Goal: Task Accomplishment & Management: Complete application form

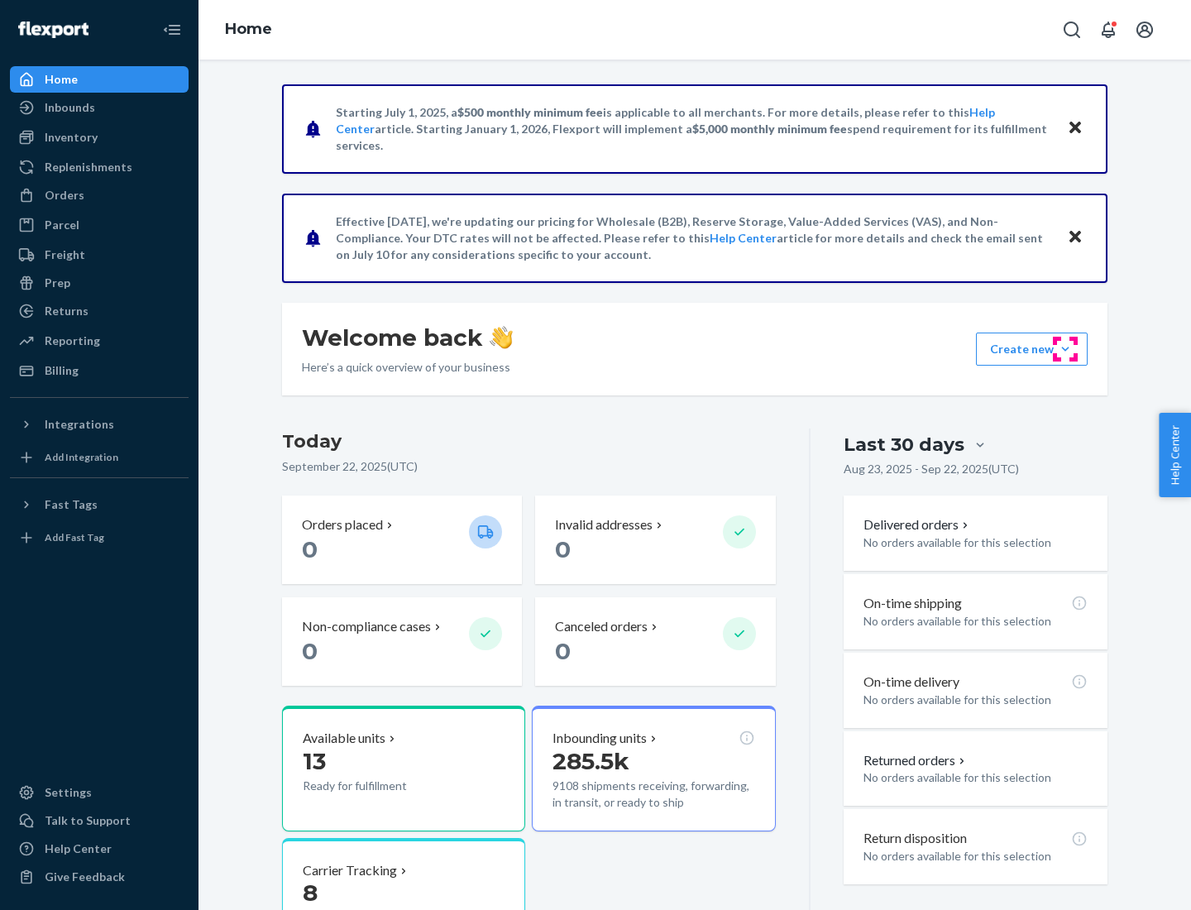
click at [1065, 349] on button "Create new Create new inbound Create new order Create new product" at bounding box center [1032, 348] width 112 height 33
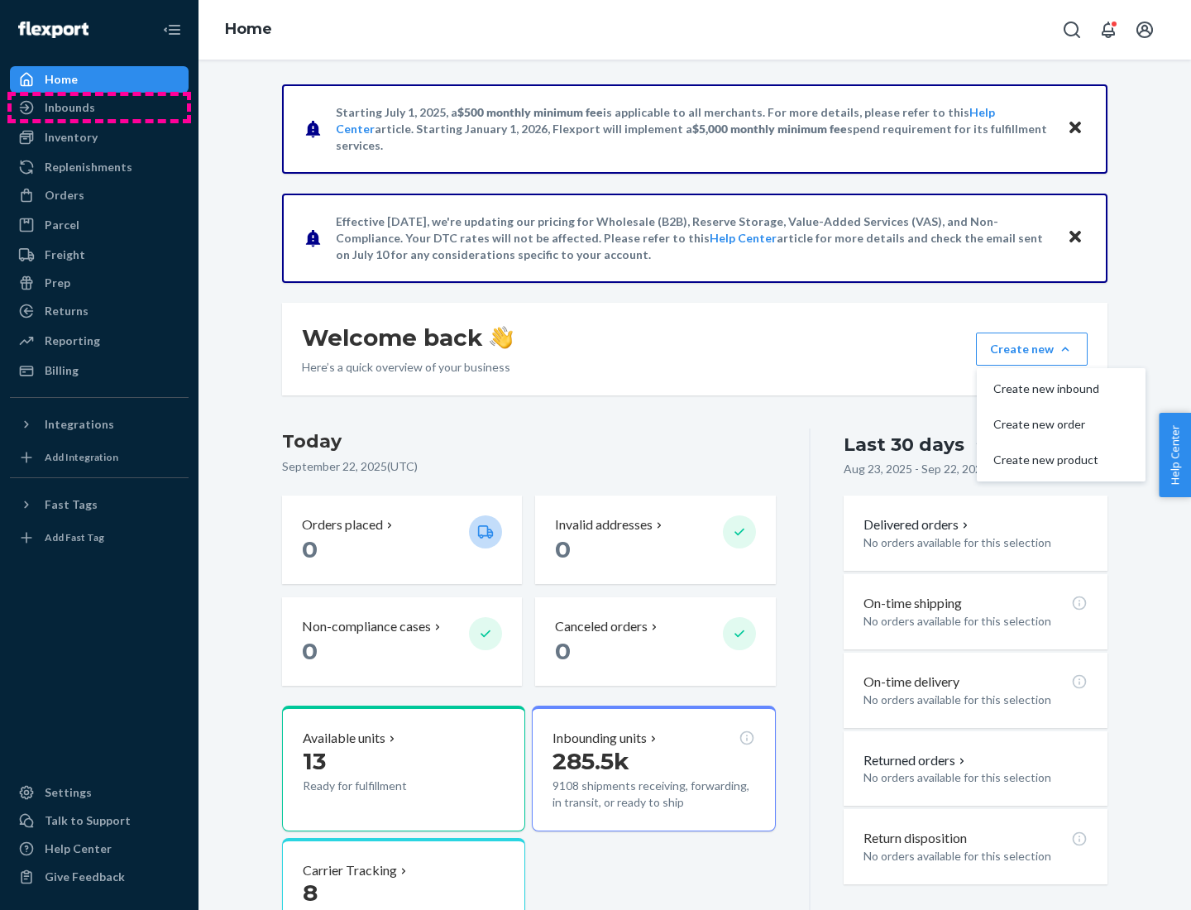
click at [99, 108] on div "Inbounds" at bounding box center [99, 107] width 175 height 23
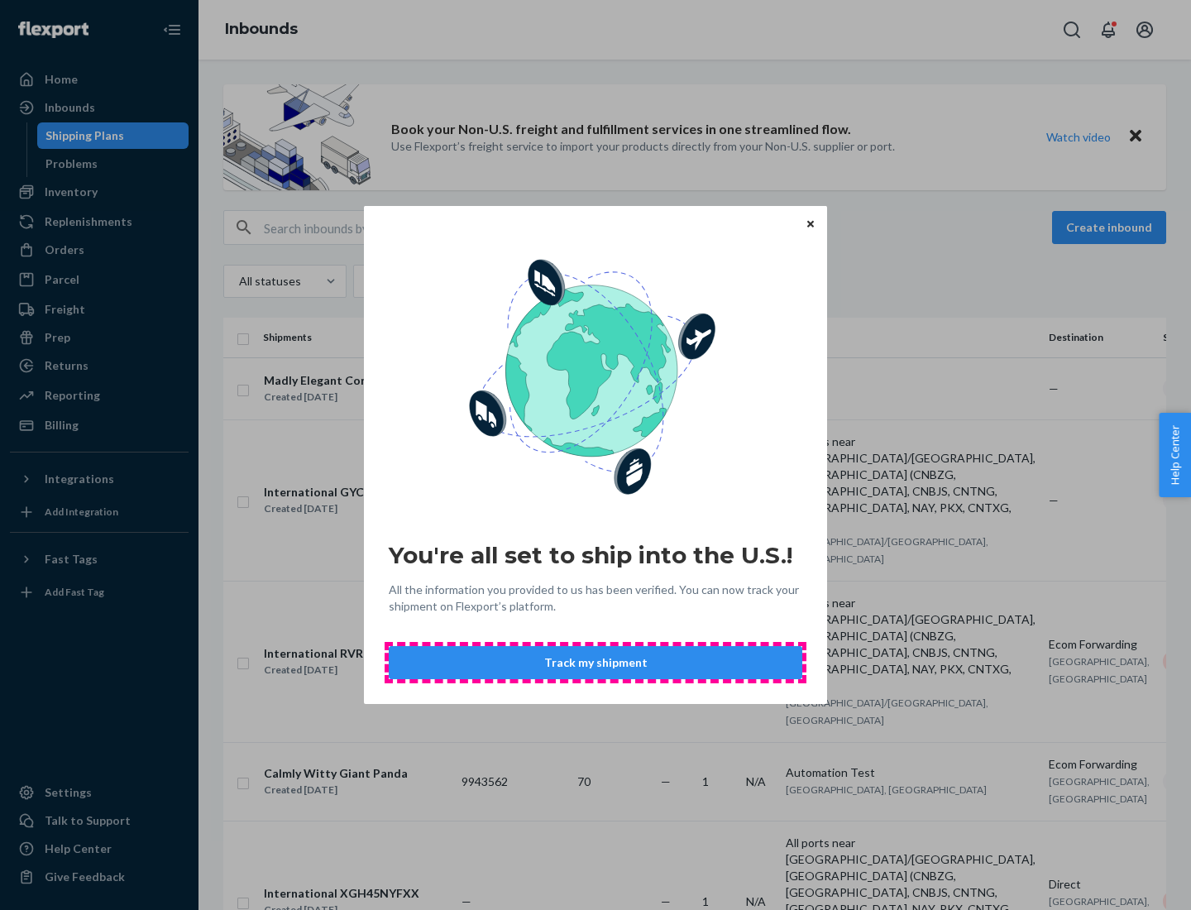
click at [595, 662] on button "Track my shipment" at bounding box center [596, 662] width 414 height 33
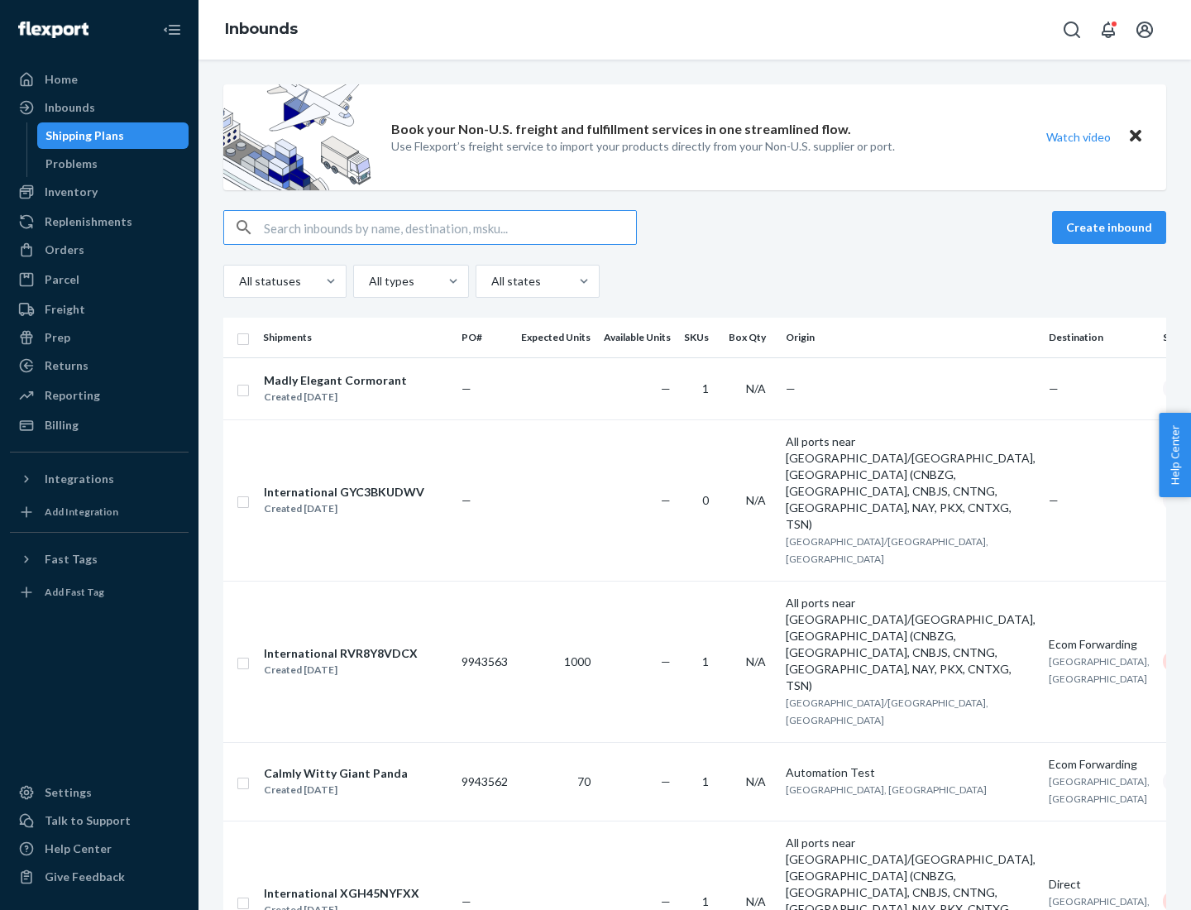
click at [1112, 227] on button "Create inbound" at bounding box center [1109, 227] width 114 height 33
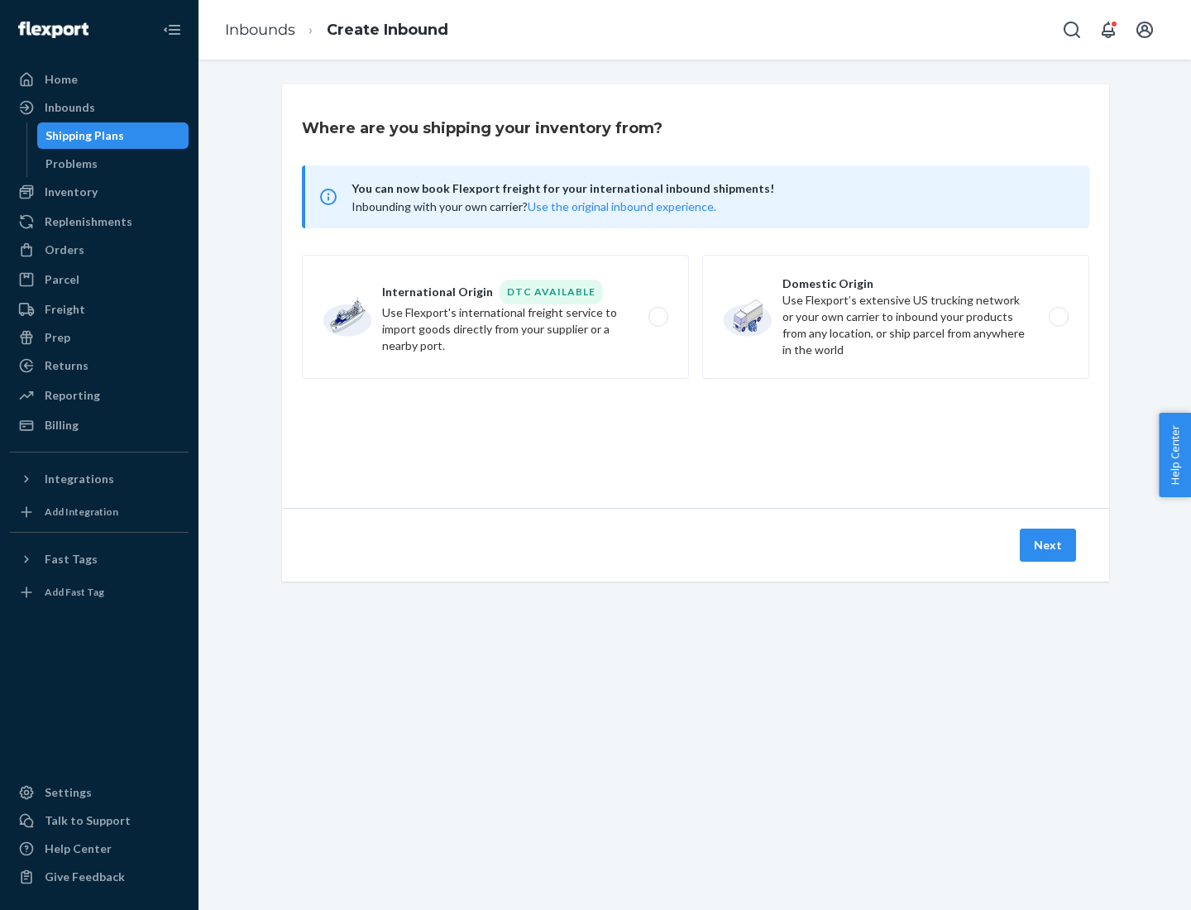
click at [495, 317] on label "International Origin DTC Available Use Flexport's international freight service…" at bounding box center [495, 317] width 387 height 124
click at [657, 317] on input "International Origin DTC Available Use Flexport's international freight service…" at bounding box center [662, 317] width 11 height 11
radio input "true"
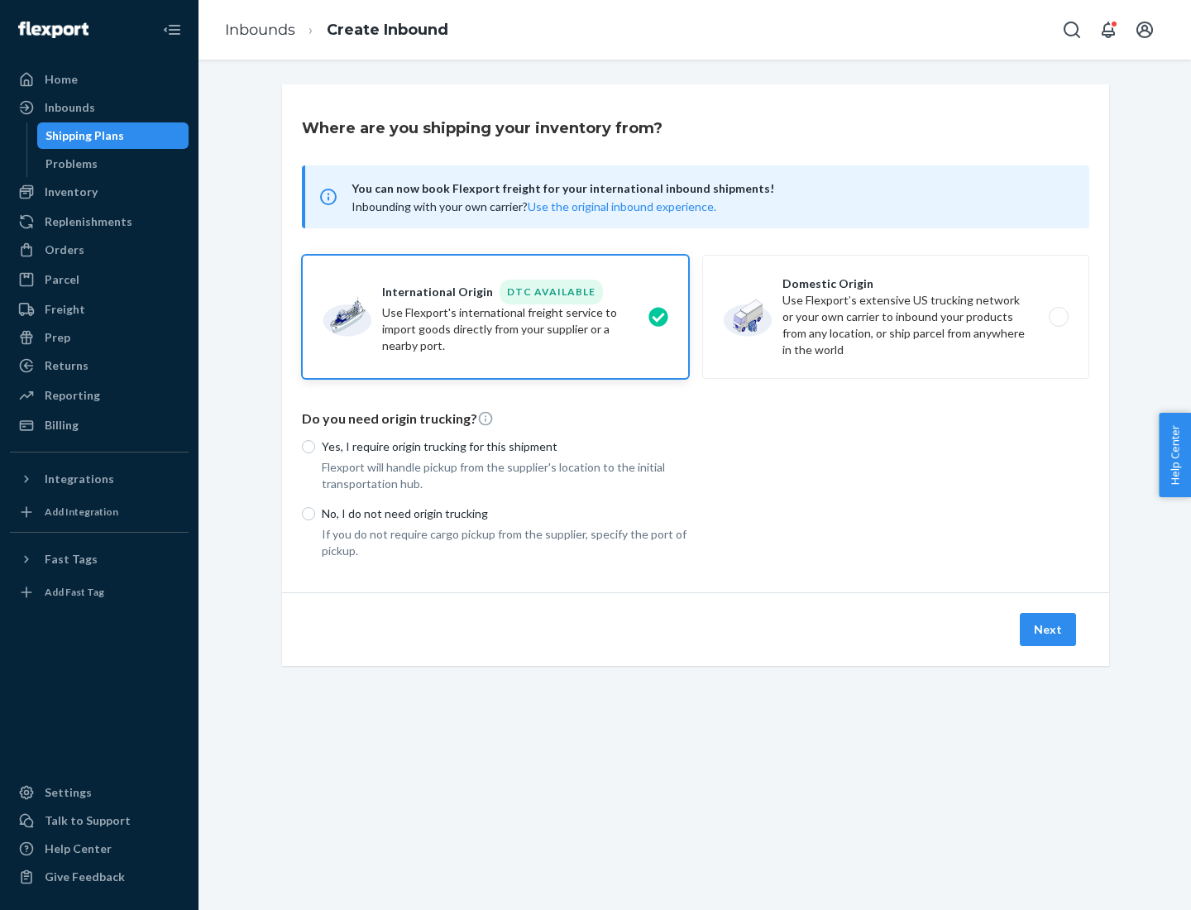
click at [505, 513] on p "No, I do not need origin trucking" at bounding box center [505, 513] width 367 height 17
click at [315, 513] on input "No, I do not need origin trucking" at bounding box center [308, 513] width 13 height 13
radio input "true"
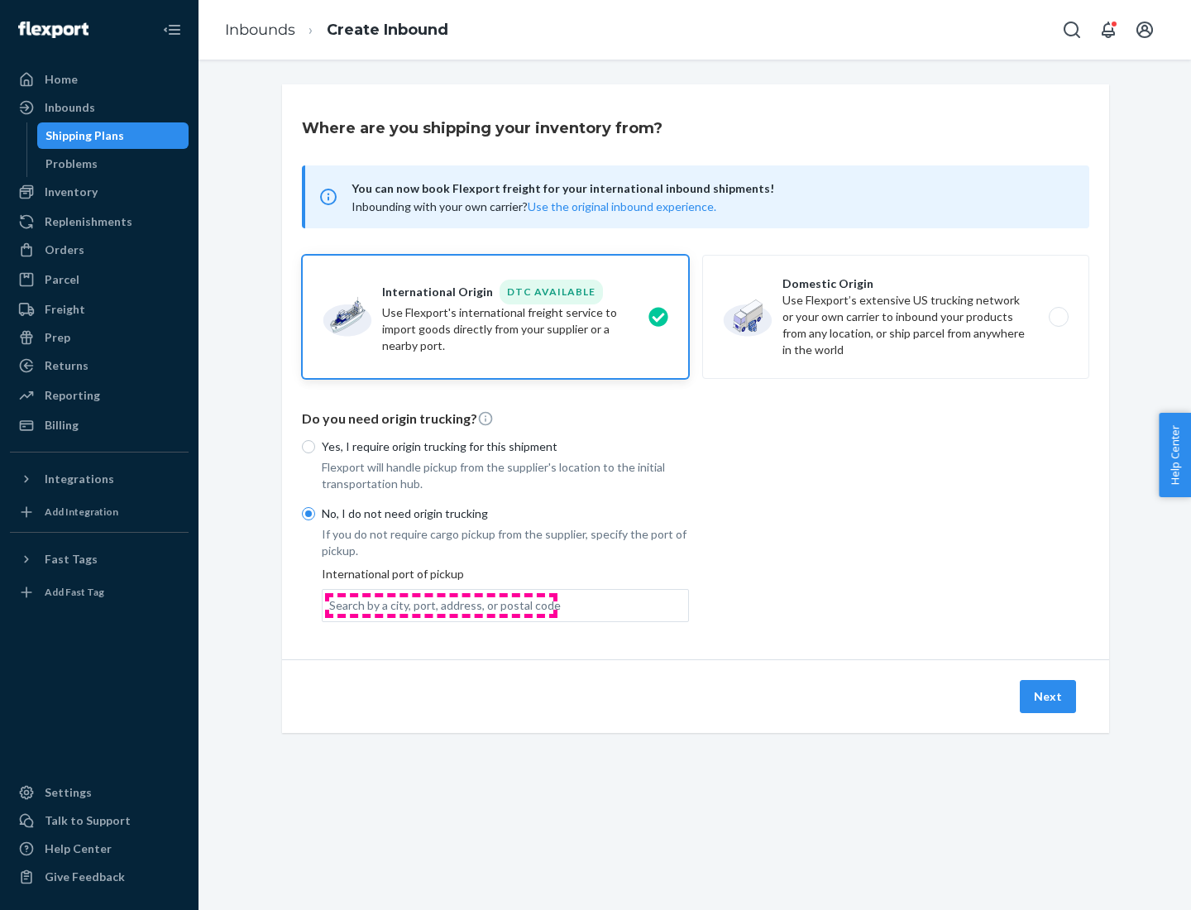
click at [441, 605] on div "Search by a city, port, address, or postal code" at bounding box center [445, 605] width 232 height 17
click at [331, 605] on input "Search by a city, port, address, or postal code" at bounding box center [330, 605] width 2 height 17
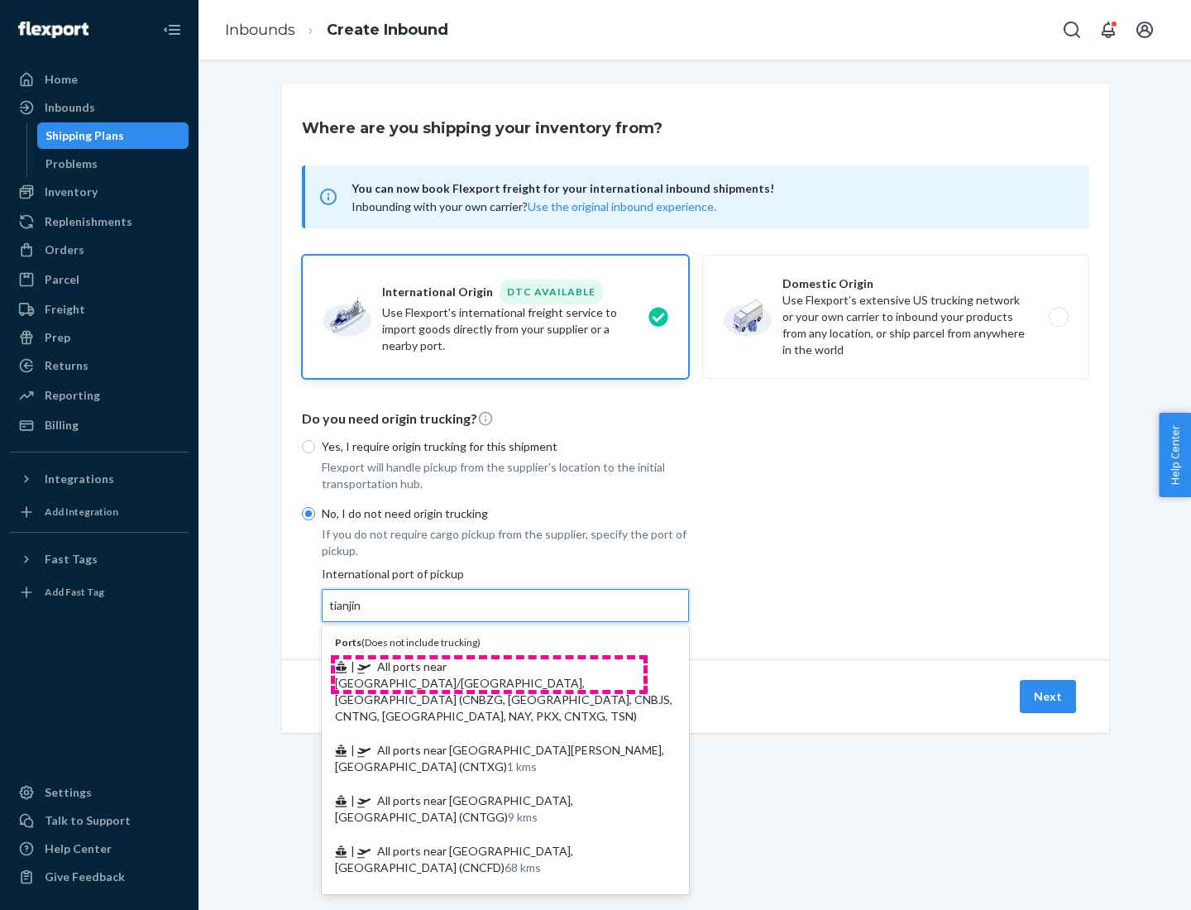
click at [489, 666] on span "| All ports near [GEOGRAPHIC_DATA]/[GEOGRAPHIC_DATA], [GEOGRAPHIC_DATA] (CNBZG,…" at bounding box center [503, 691] width 337 height 64
click at [363, 614] on input "tianjin" at bounding box center [346, 605] width 34 height 17
type input "All ports near [GEOGRAPHIC_DATA]/[GEOGRAPHIC_DATA], [GEOGRAPHIC_DATA] (CNBZG, […"
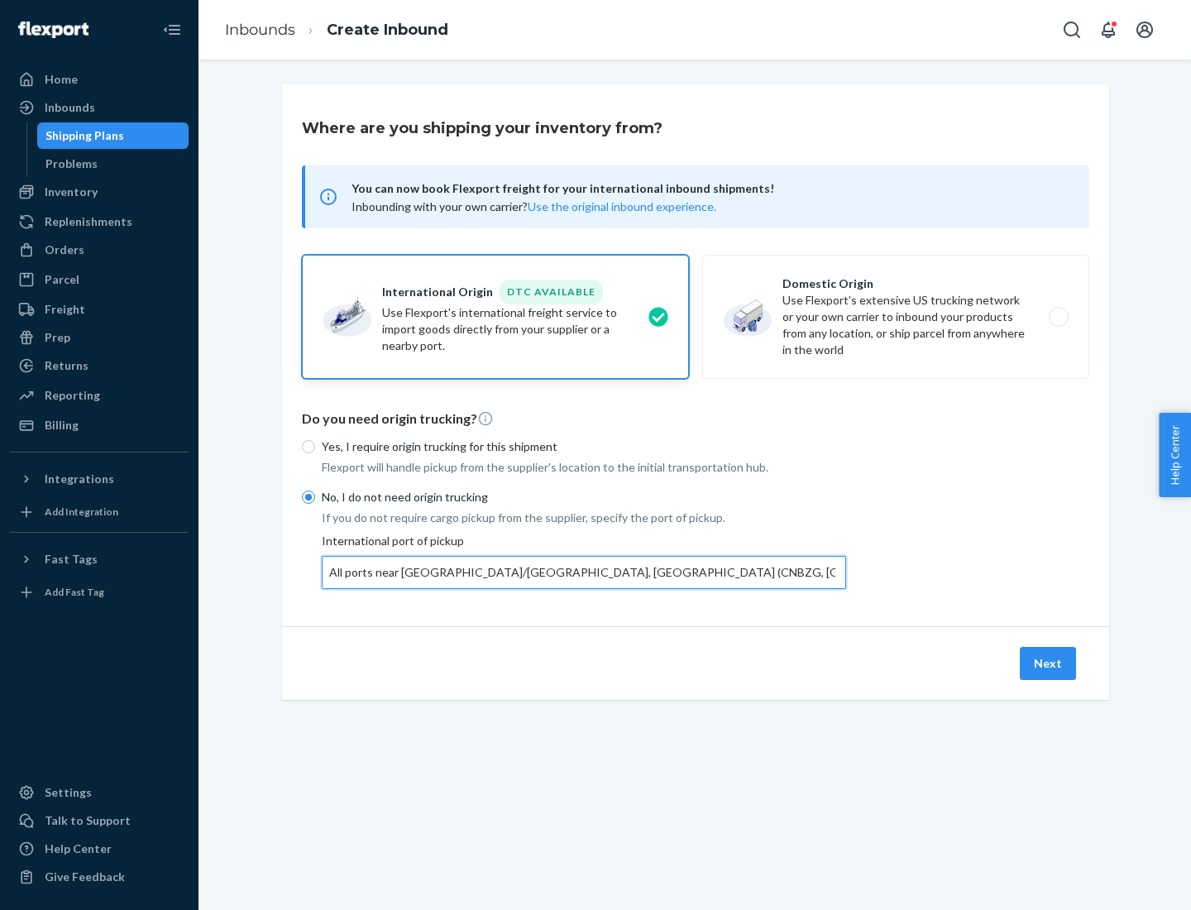
click at [1049, 662] on button "Next" at bounding box center [1048, 663] width 56 height 33
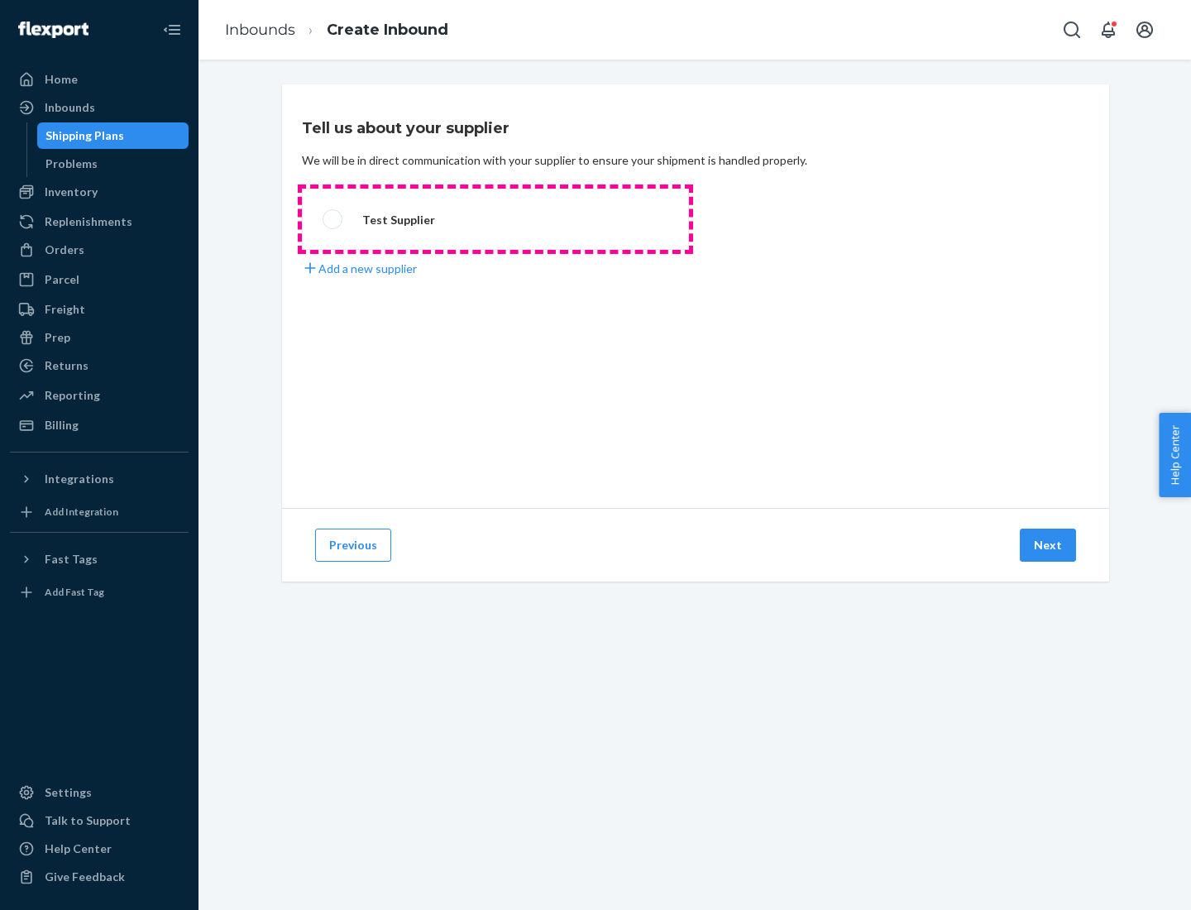
click at [495, 219] on label "Test Supplier" at bounding box center [495, 219] width 387 height 61
click at [333, 219] on input "Test Supplier" at bounding box center [328, 219] width 11 height 11
radio input "true"
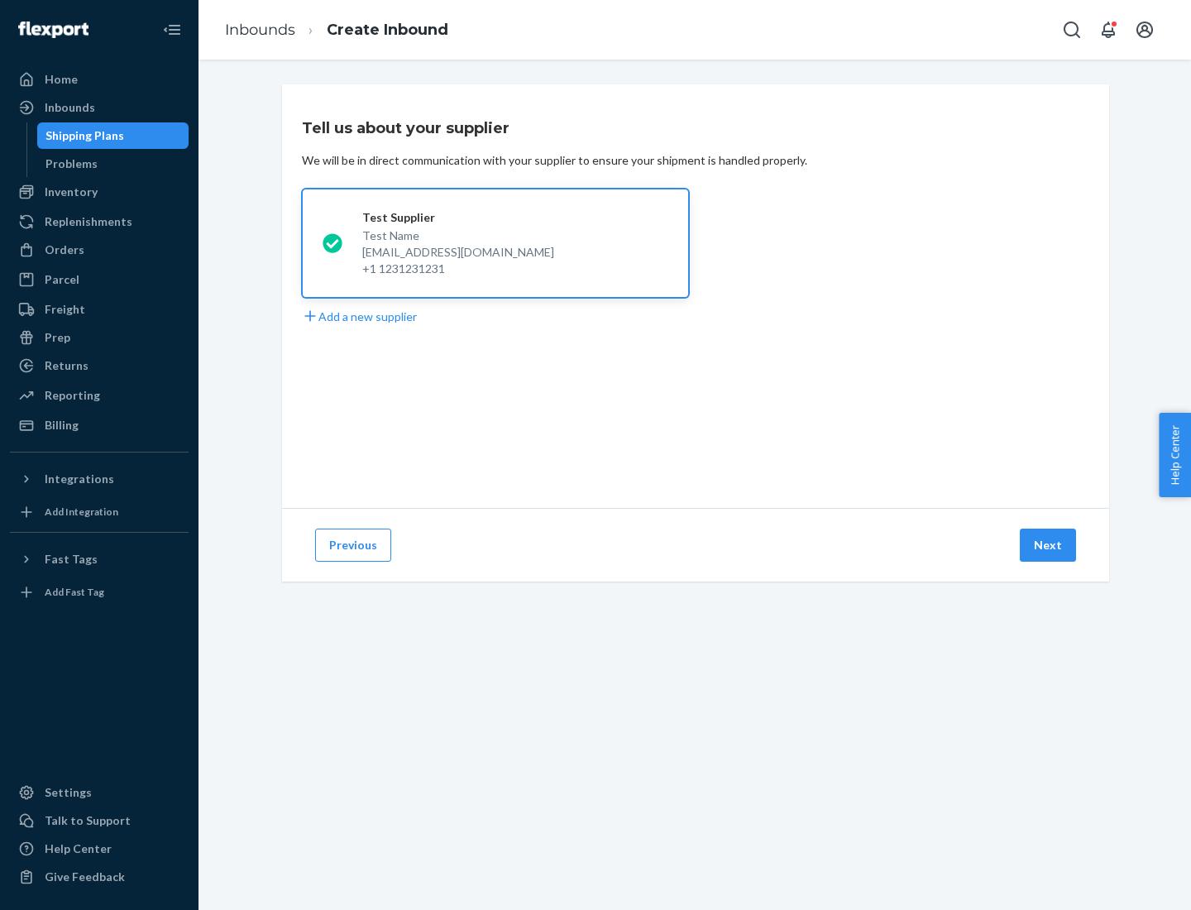
click at [1049, 545] on button "Next" at bounding box center [1048, 544] width 56 height 33
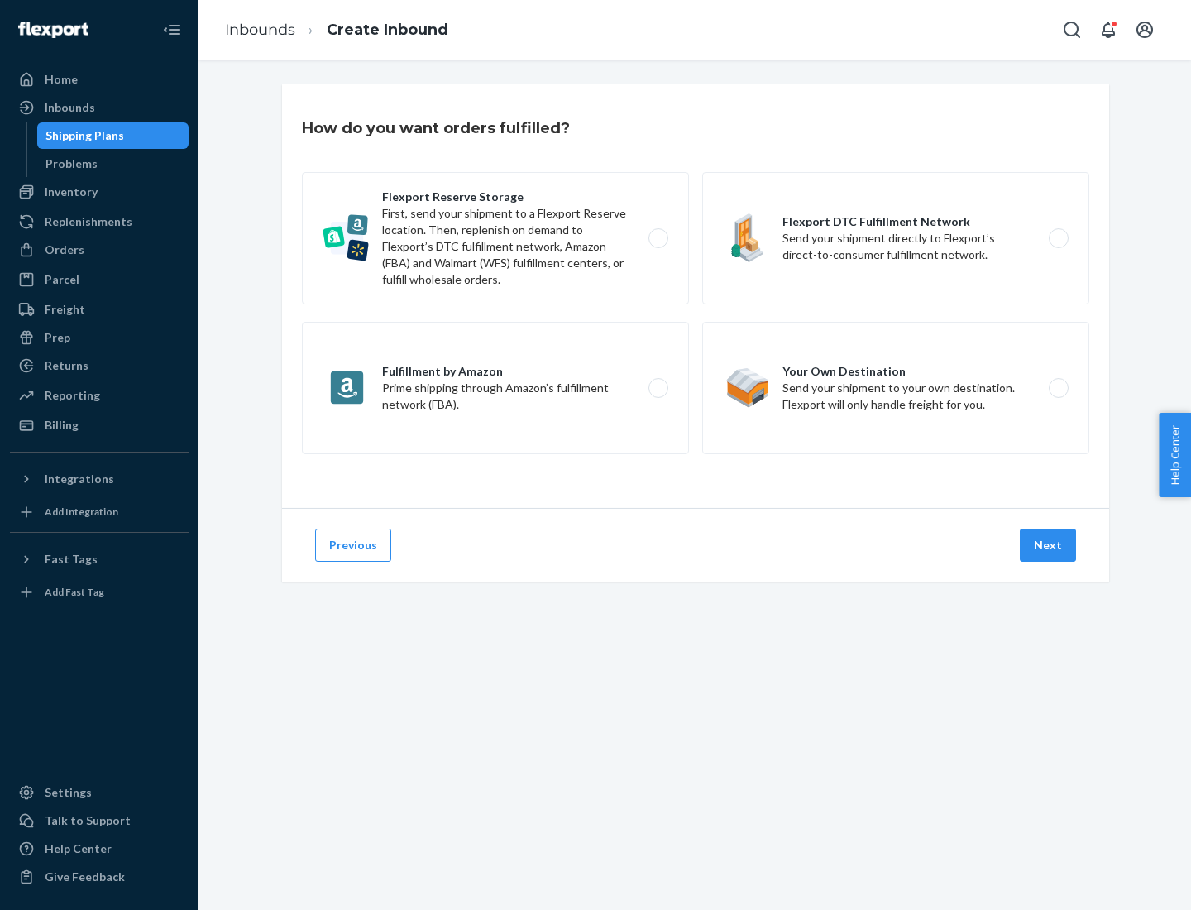
click at [495, 238] on label "Flexport Reserve Storage First, send your shipment to a Flexport Reserve locati…" at bounding box center [495, 238] width 387 height 132
click at [657, 238] on input "Flexport Reserve Storage First, send your shipment to a Flexport Reserve locati…" at bounding box center [662, 238] width 11 height 11
radio input "true"
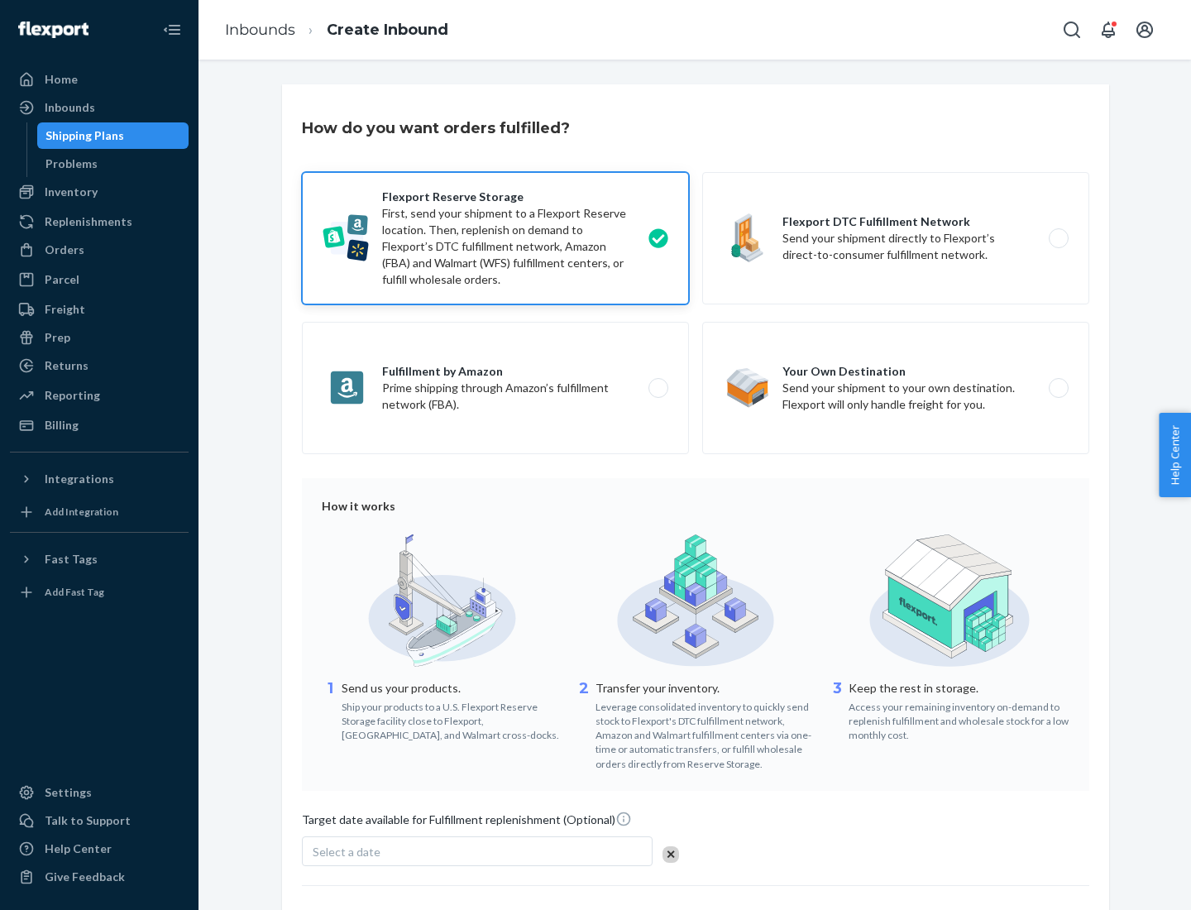
scroll to position [136, 0]
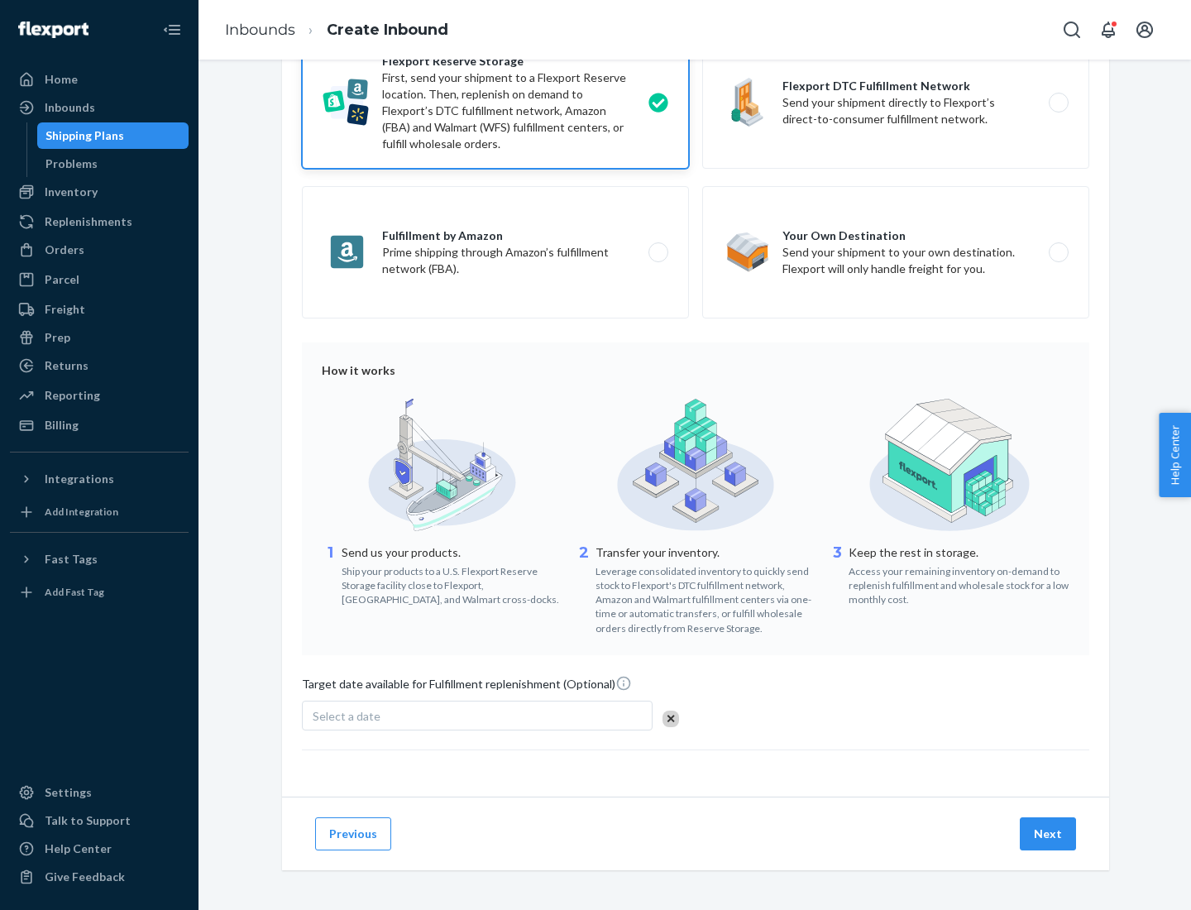
click at [1049, 833] on button "Next" at bounding box center [1048, 833] width 56 height 33
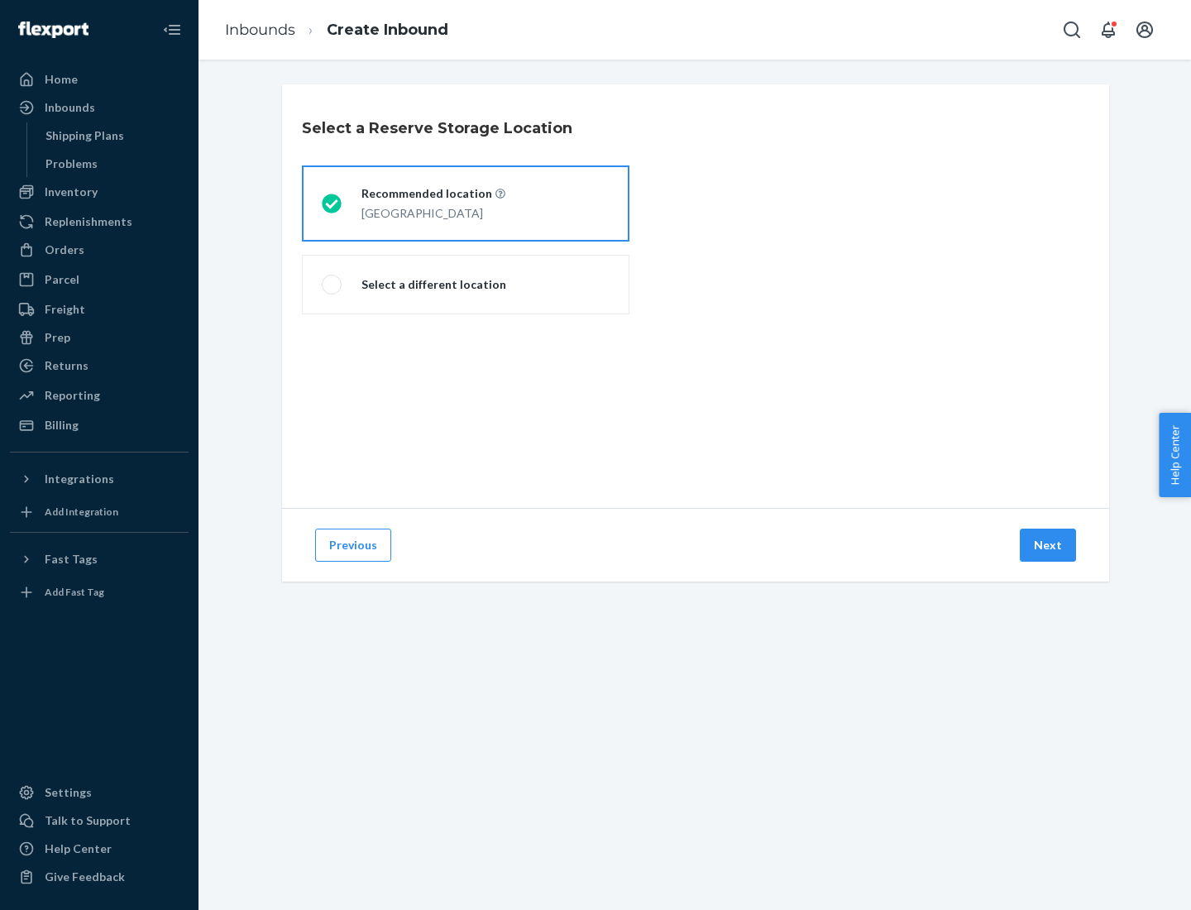
click at [466, 203] on div "[GEOGRAPHIC_DATA]" at bounding box center [433, 212] width 144 height 20
click at [332, 203] on input "Recommended location [GEOGRAPHIC_DATA]" at bounding box center [327, 203] width 11 height 11
click at [1049, 545] on button "Next" at bounding box center [1048, 544] width 56 height 33
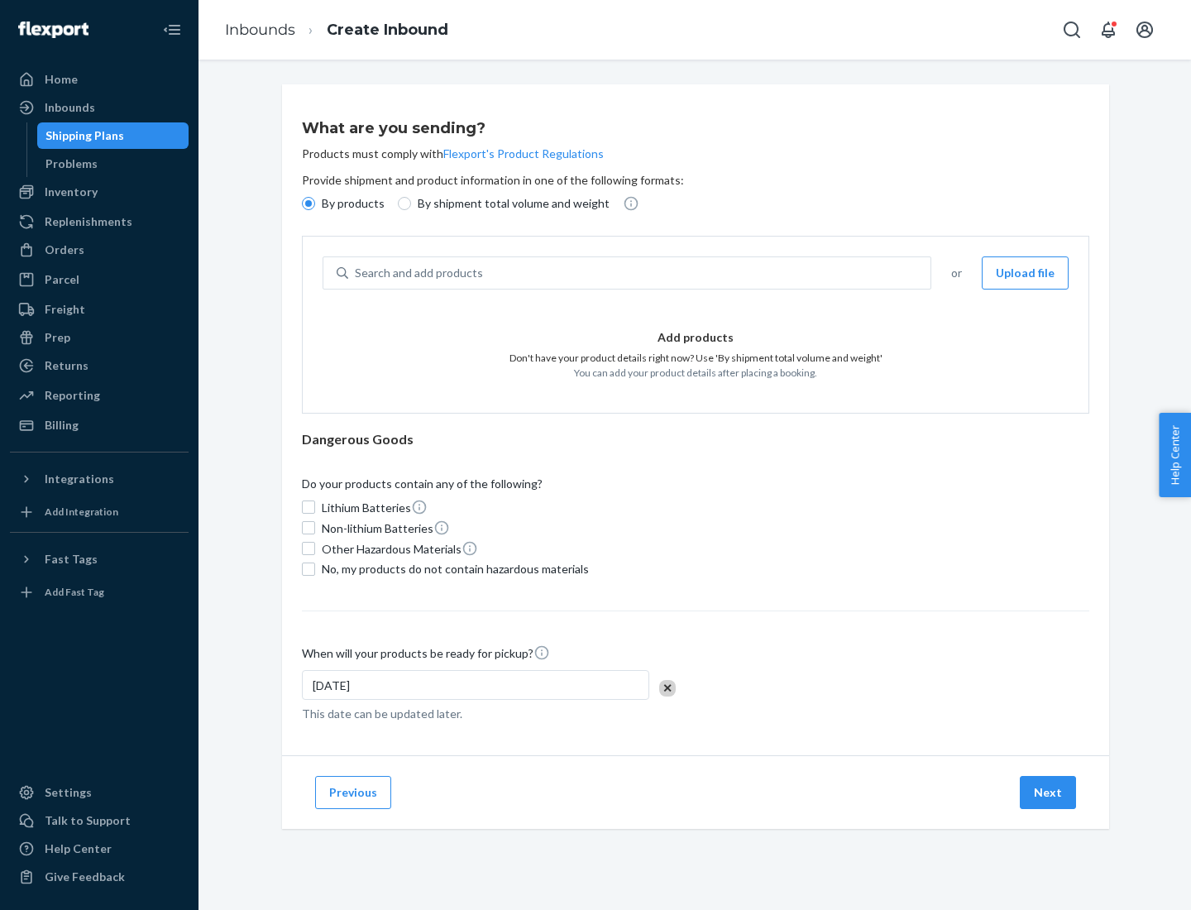
click at [640, 273] on div "Search and add products" at bounding box center [639, 273] width 582 height 30
click at [356, 273] on input "Search and add products" at bounding box center [356, 273] width 2 height 17
click at [402, 203] on input "By shipment total volume and weight" at bounding box center [404, 203] width 13 height 13
radio input "true"
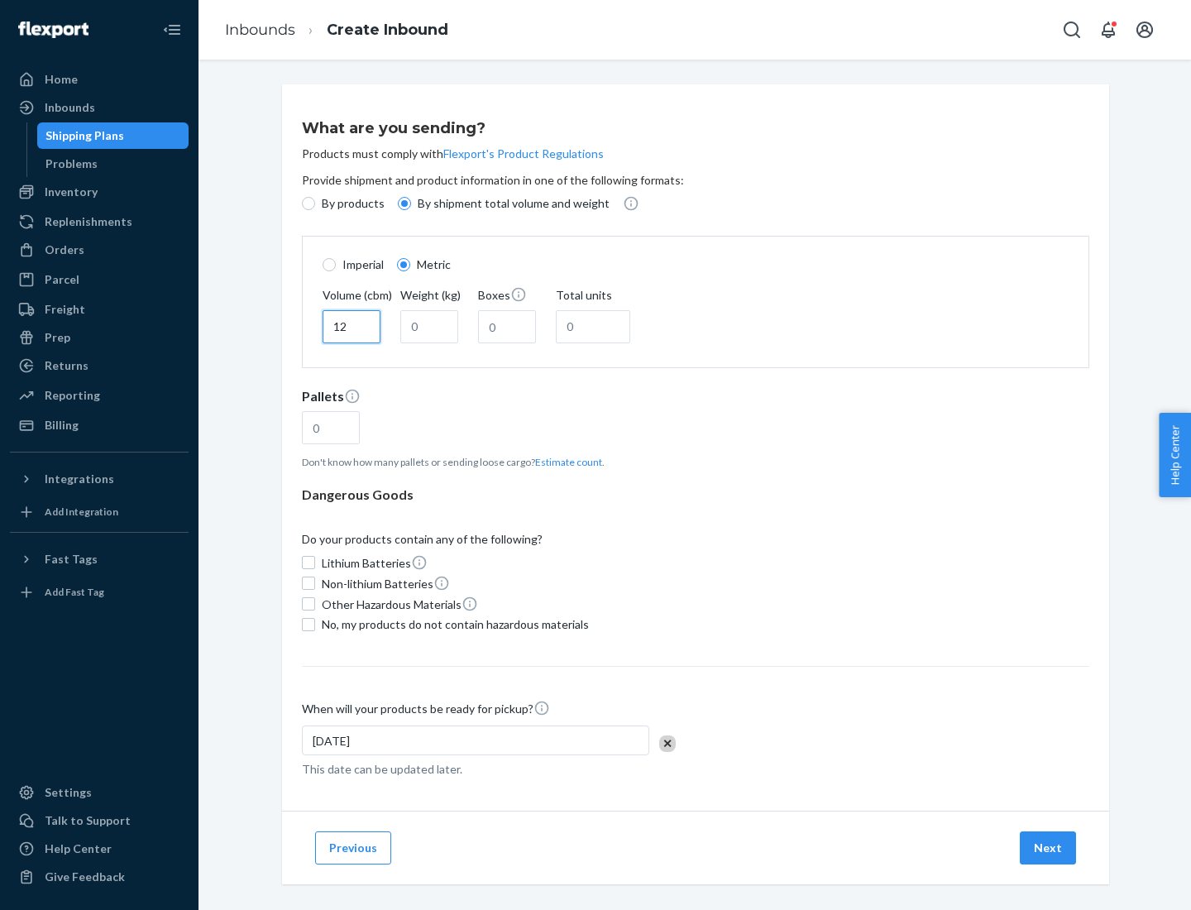
type input "12"
type input "22"
type input "222"
type input "121"
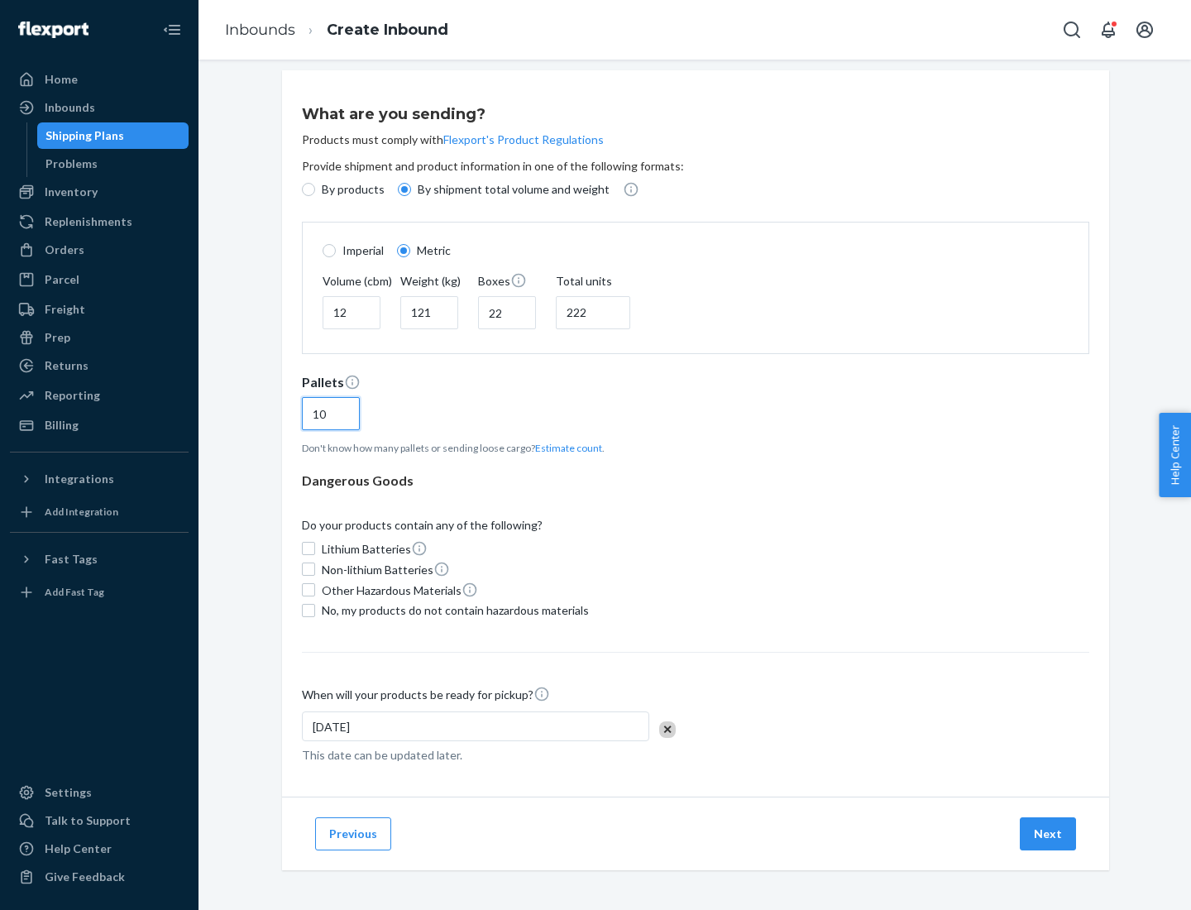
type input "10"
click at [452, 610] on span "No, my products do not contain hazardous materials" at bounding box center [455, 610] width 267 height 17
click at [315, 610] on input "No, my products do not contain hazardous materials" at bounding box center [308, 610] width 13 height 13
checkbox input "true"
click at [1049, 833] on button "Next" at bounding box center [1048, 833] width 56 height 33
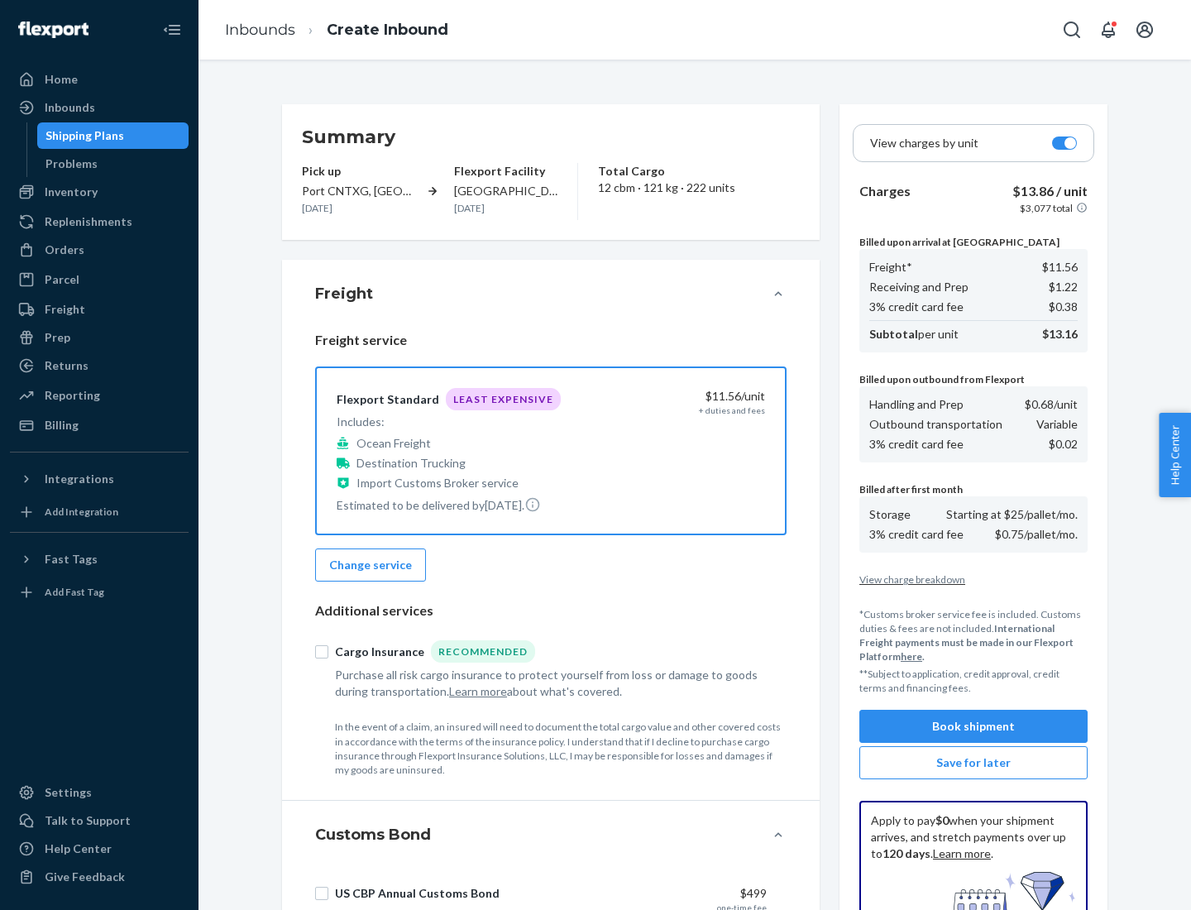
scroll to position [241, 0]
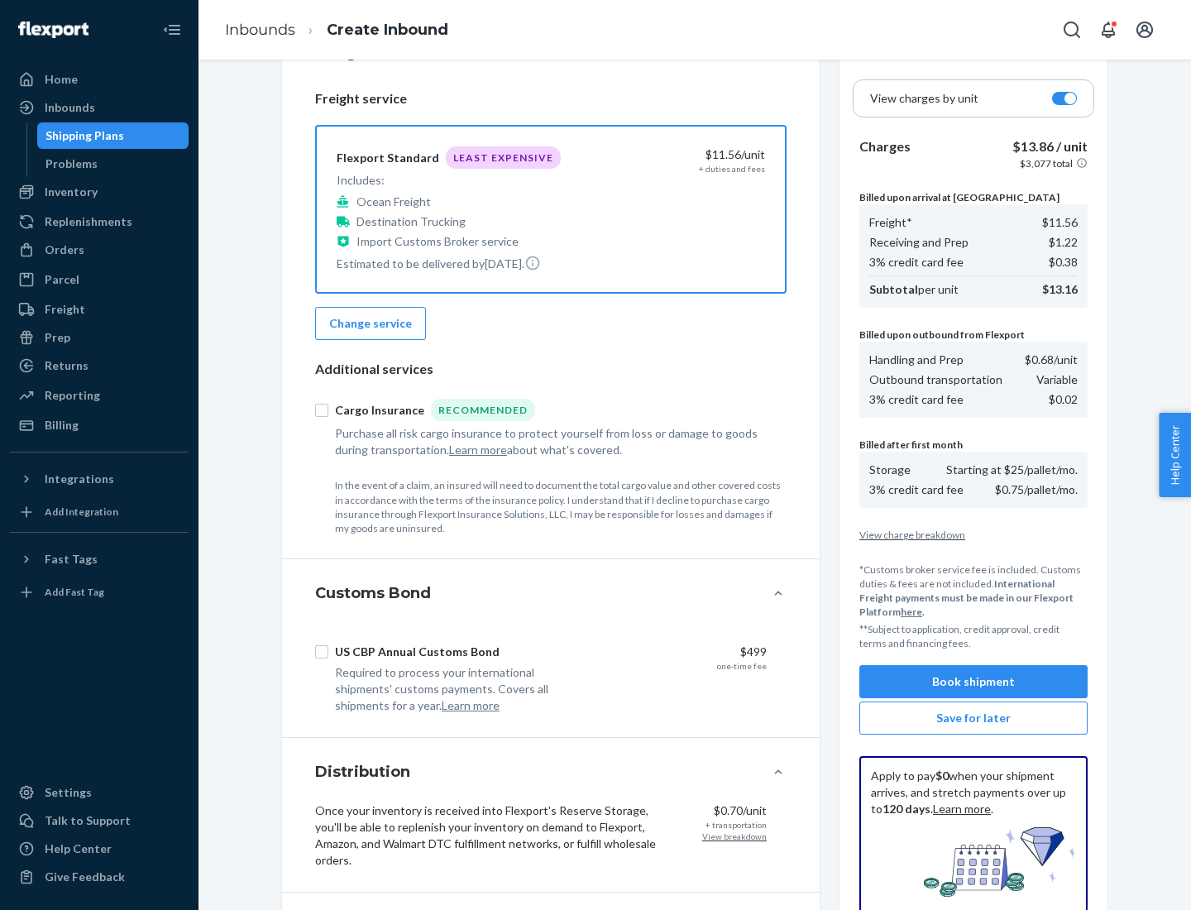
click at [973, 681] on button "Book shipment" at bounding box center [973, 681] width 228 height 33
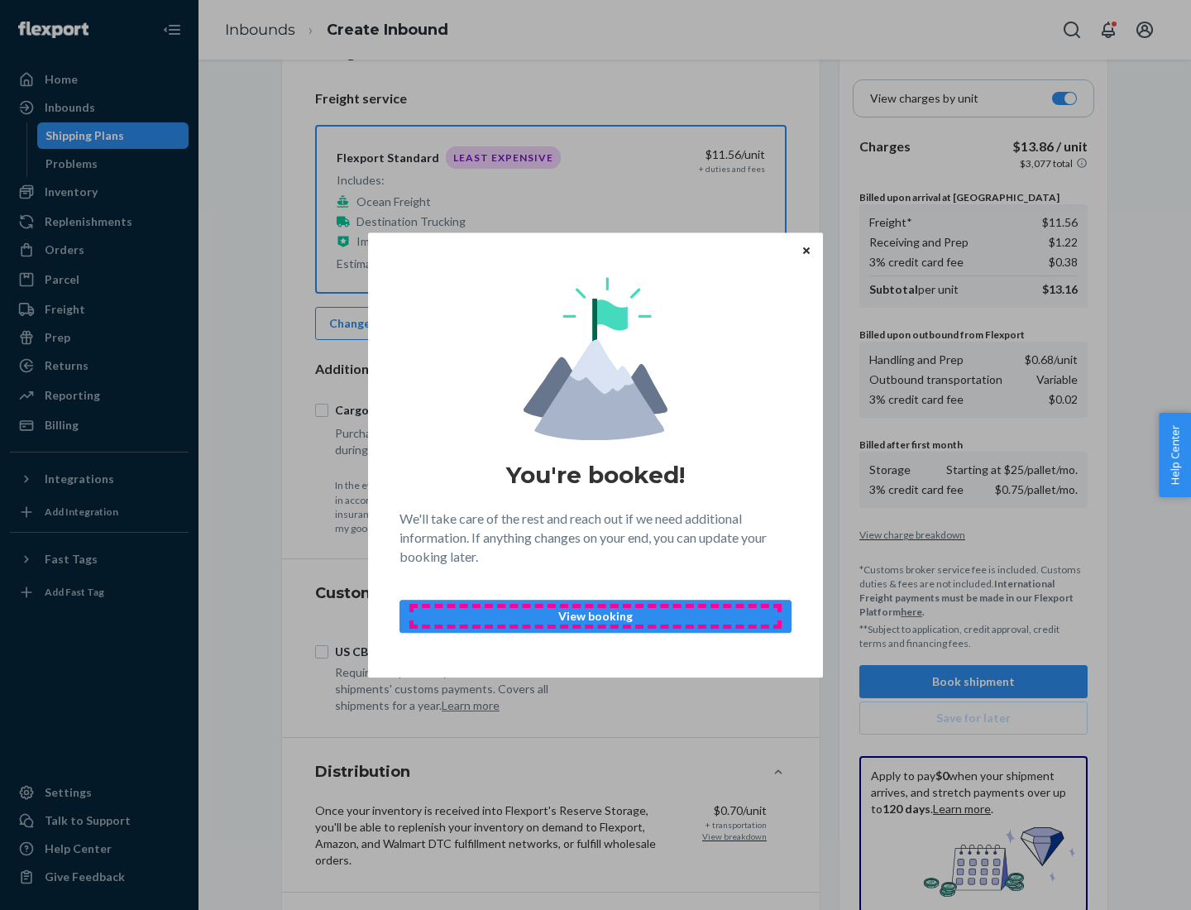
click at [595, 615] on p "View booking" at bounding box center [596, 616] width 364 height 17
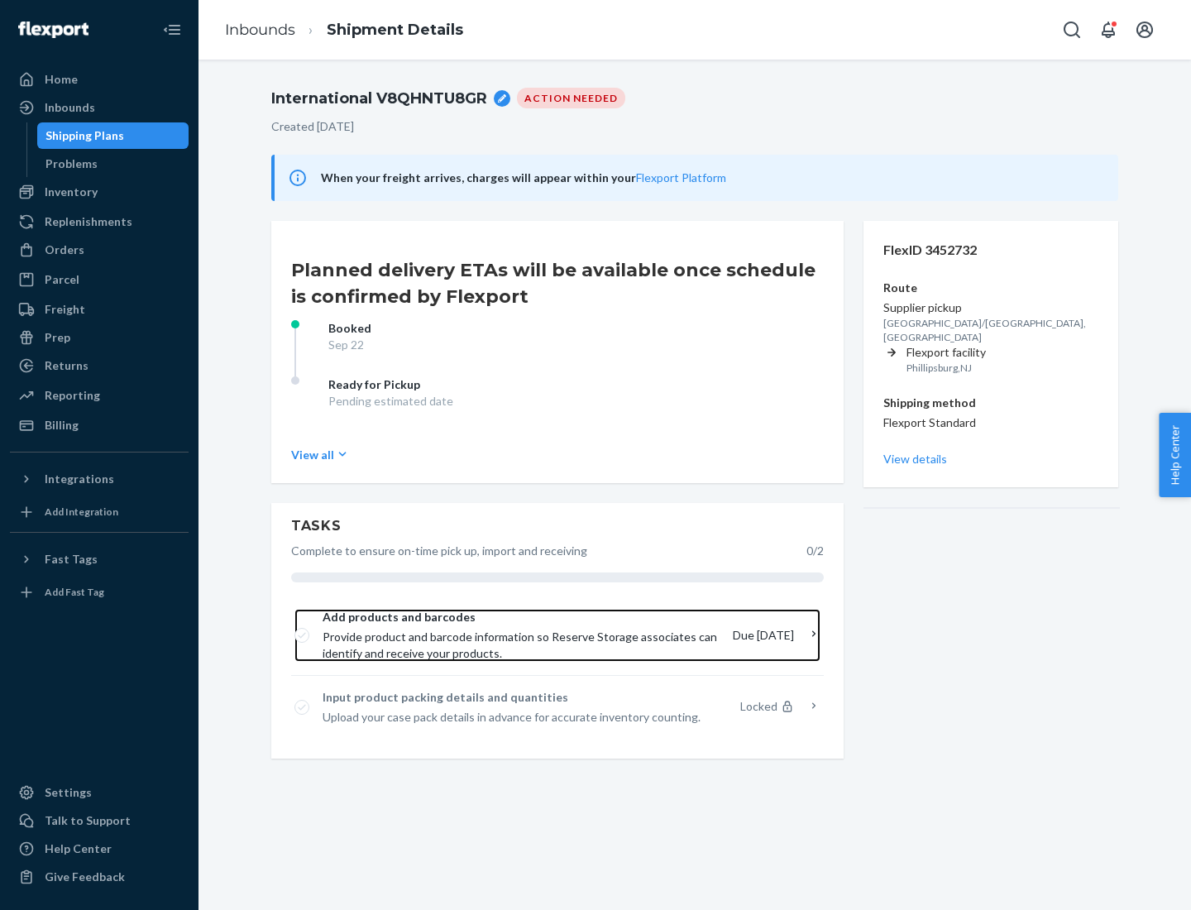
click at [523, 635] on span "Provide product and barcode information so Reserve Storage associates can ident…" at bounding box center [521, 645] width 397 height 33
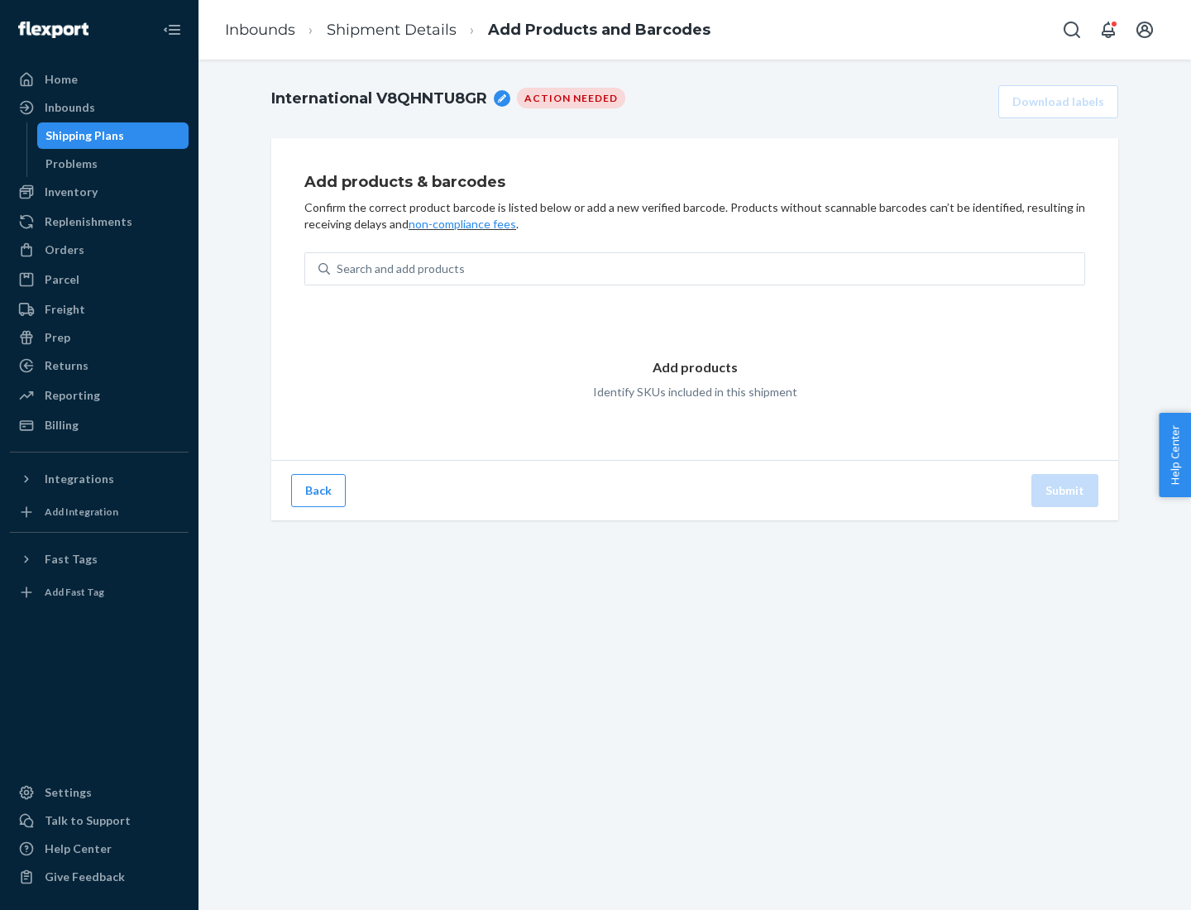
click at [707, 269] on div "Search and add products" at bounding box center [707, 269] width 754 height 30
click at [338, 269] on input "Search and add products" at bounding box center [338, 269] width 2 height 17
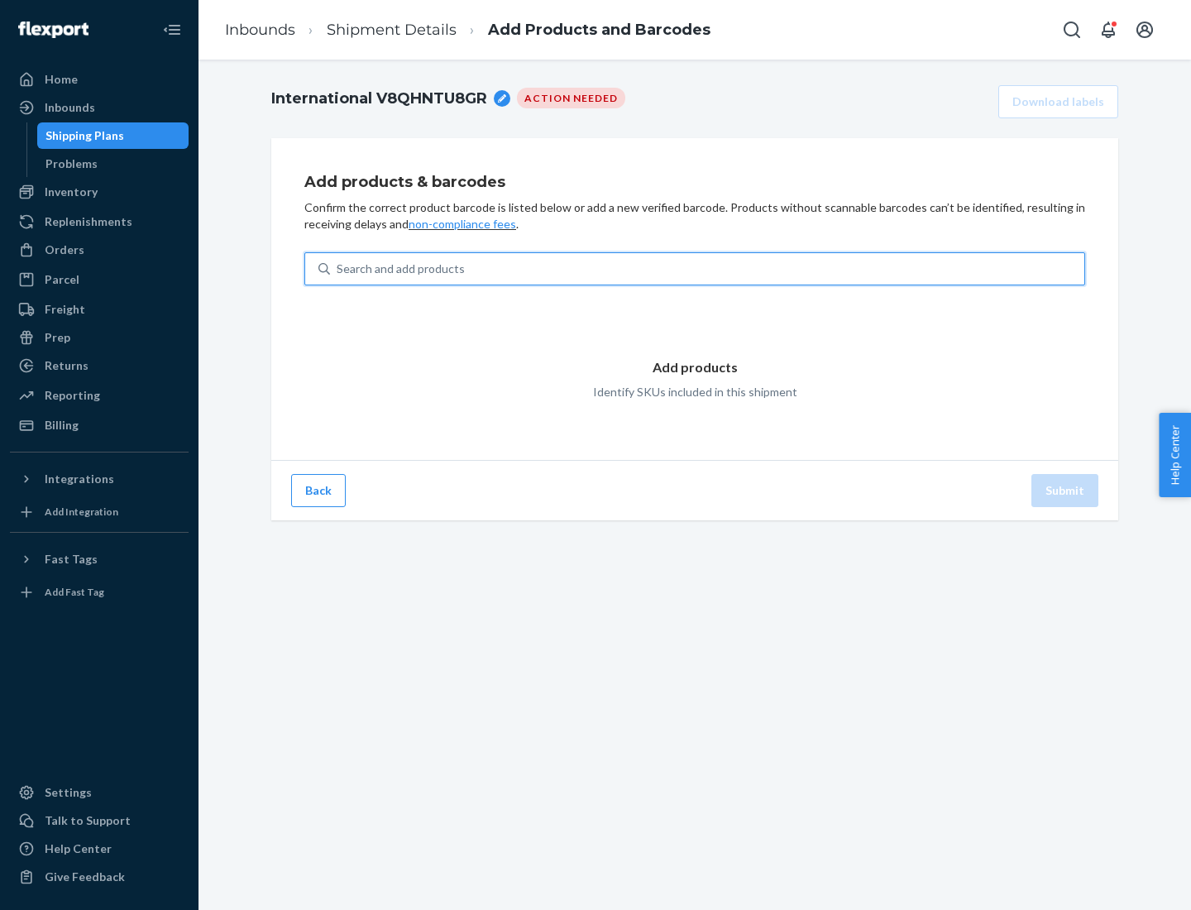
type input "test"
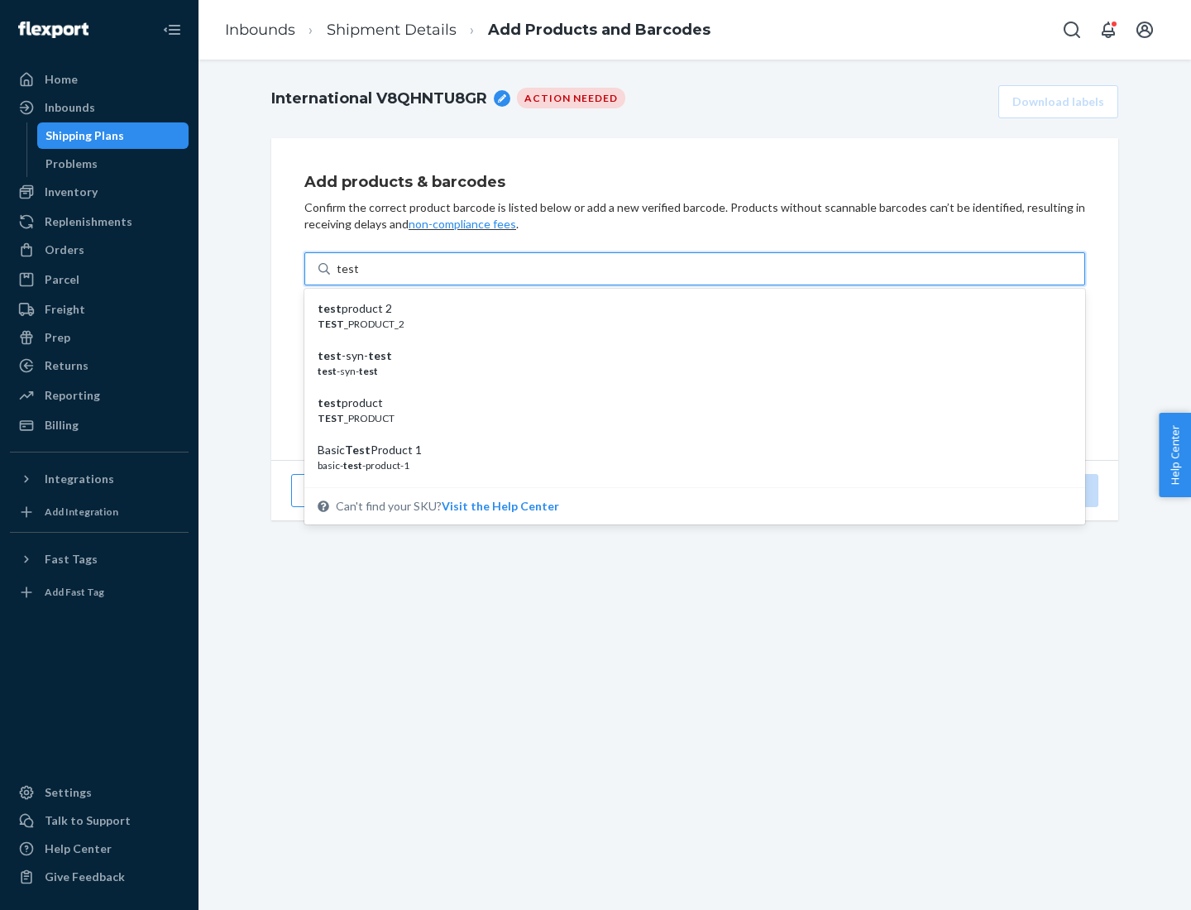
scroll to position [62, 0]
click at [688, 388] on div "Basic Test Product 1" at bounding box center [688, 388] width 741 height 17
click at [358, 277] on input "test" at bounding box center [348, 269] width 22 height 17
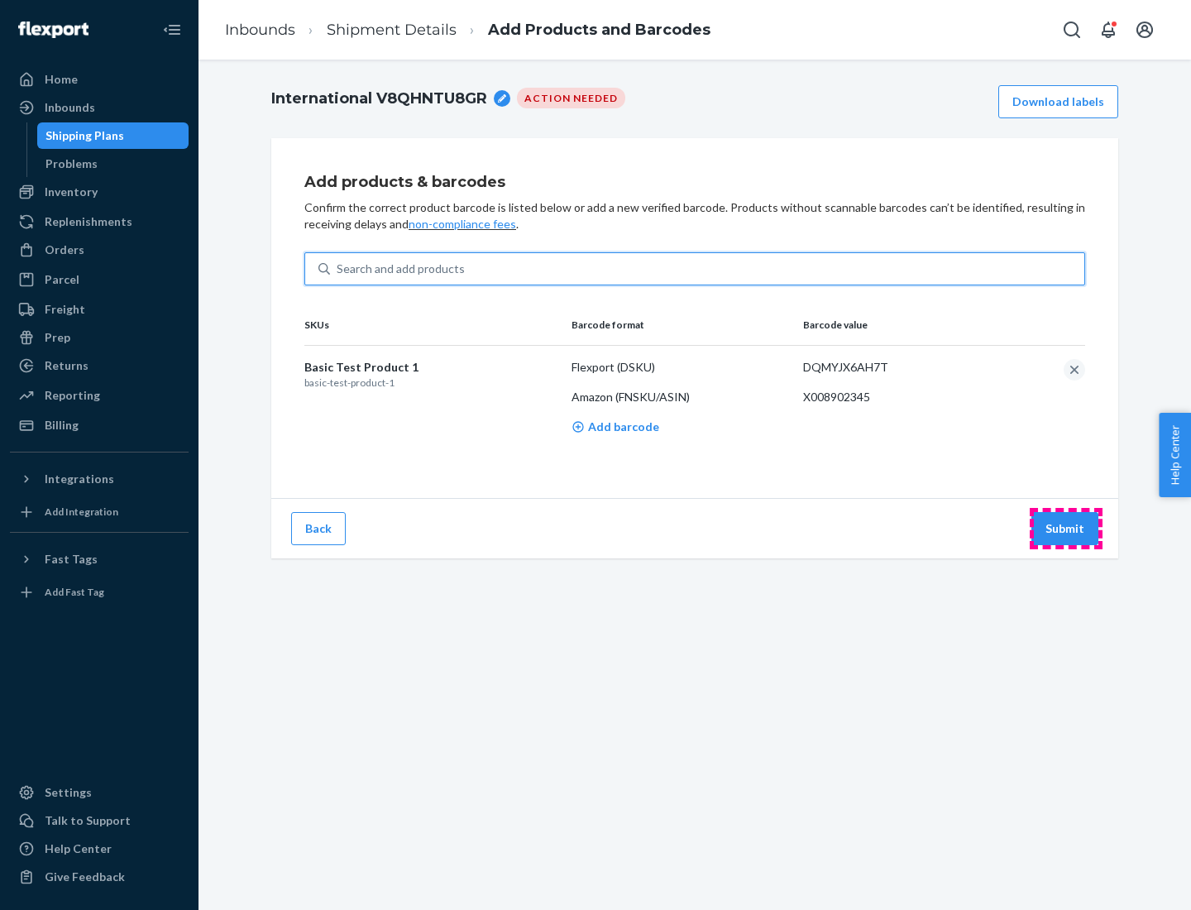
click at [1065, 528] on button "Submit" at bounding box center [1064, 528] width 67 height 33
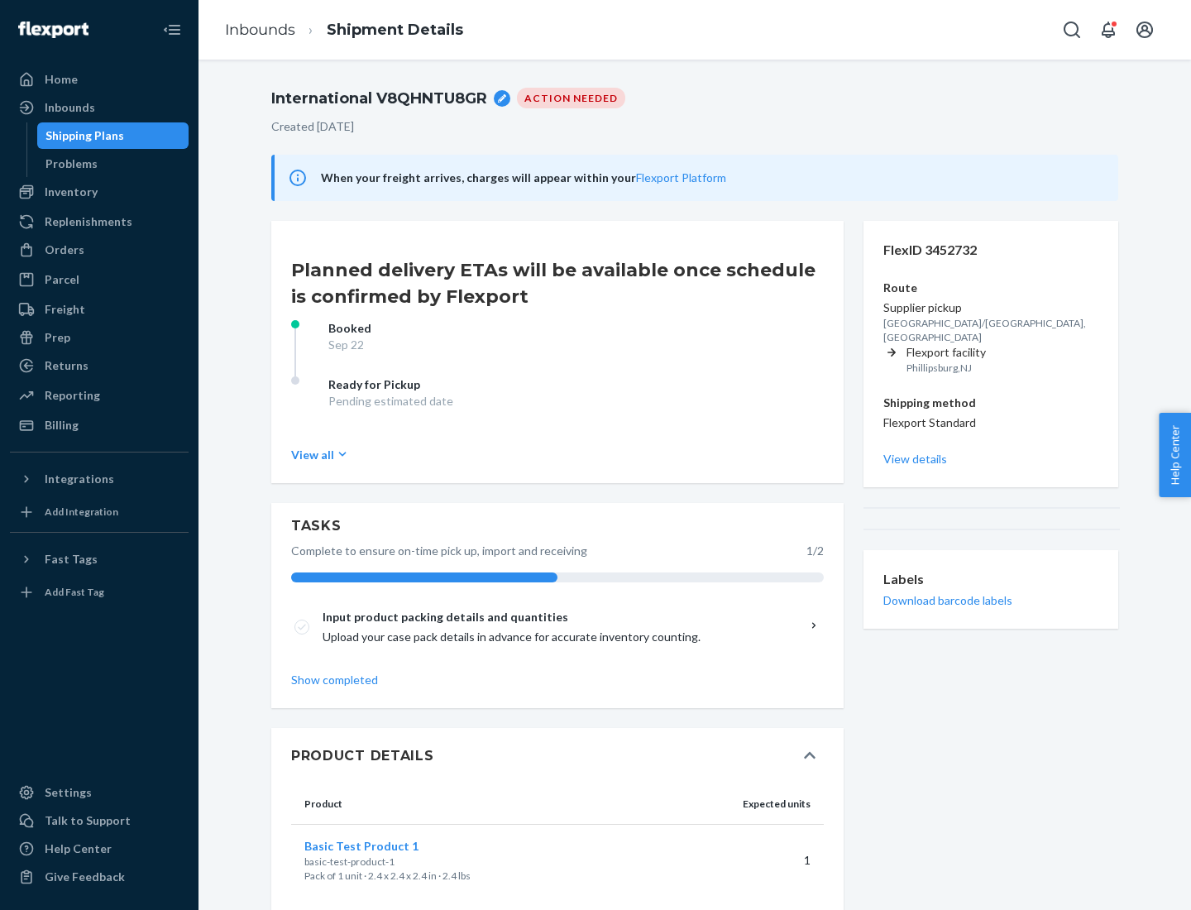
scroll to position [29, 0]
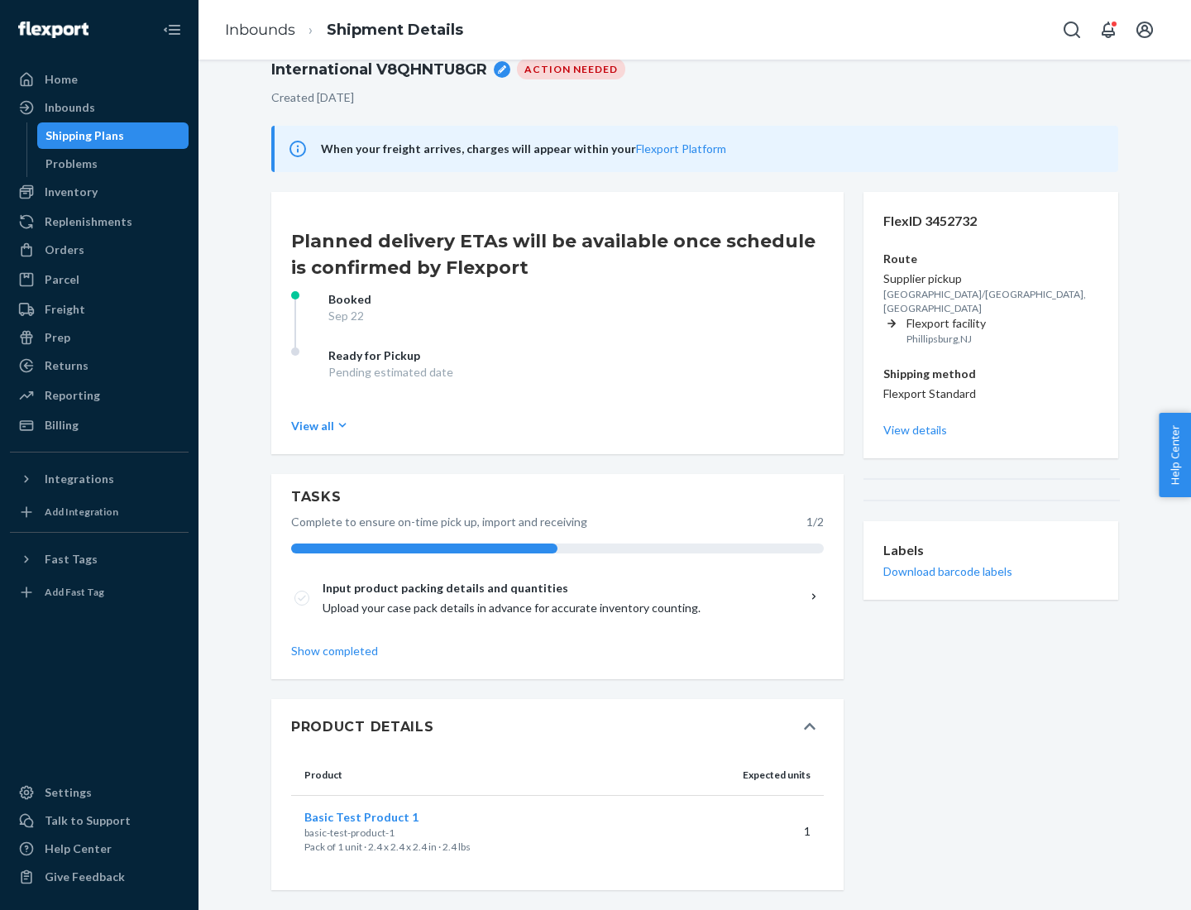
click at [388, 816] on span "Basic Test Product 1" at bounding box center [361, 817] width 114 height 14
